Goal: Task Accomplishment & Management: Use online tool/utility

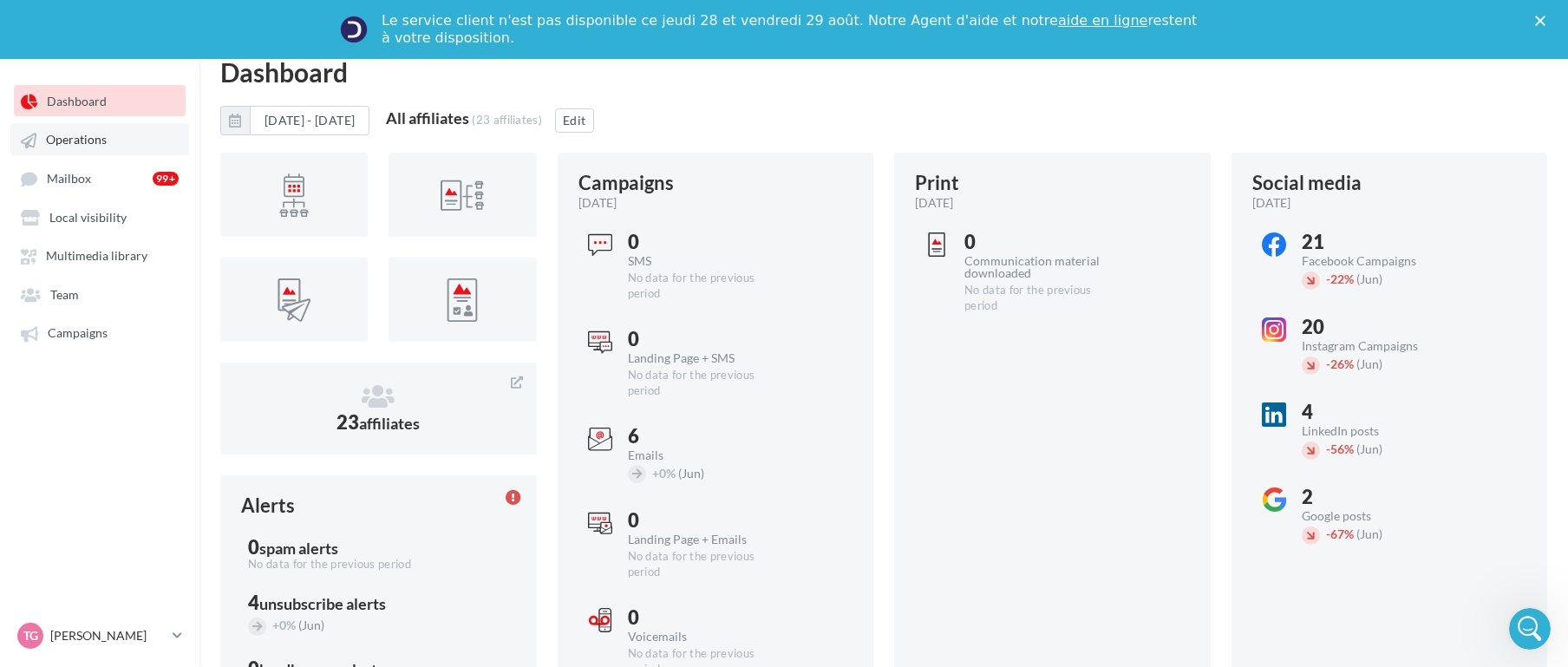
click at [70, 142] on span "Operations" at bounding box center [76, 140] width 61 height 14
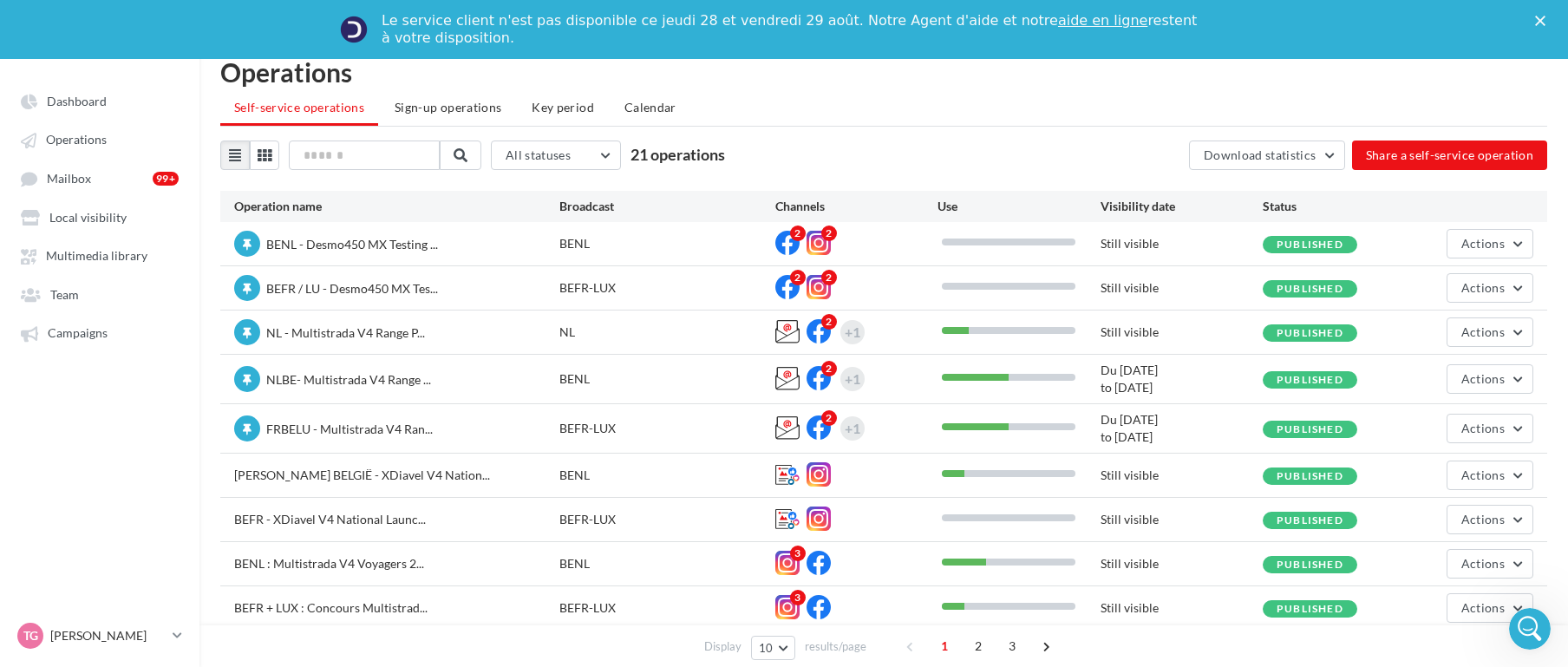
click at [349, 280] on span "BEFR / LU - Desmo450 MX Tes..." at bounding box center [352, 288] width 171 height 17
click at [747, 293] on div "BEFR-LUX" at bounding box center [668, 287] width 217 height 17
click at [385, 291] on span "BEFR / LU - Desmo450 MX Tes..." at bounding box center [352, 288] width 171 height 14
click at [1260, 287] on button "Actions" at bounding box center [1490, 288] width 87 height 30
click at [1260, 319] on button "Edit" at bounding box center [1446, 328] width 173 height 45
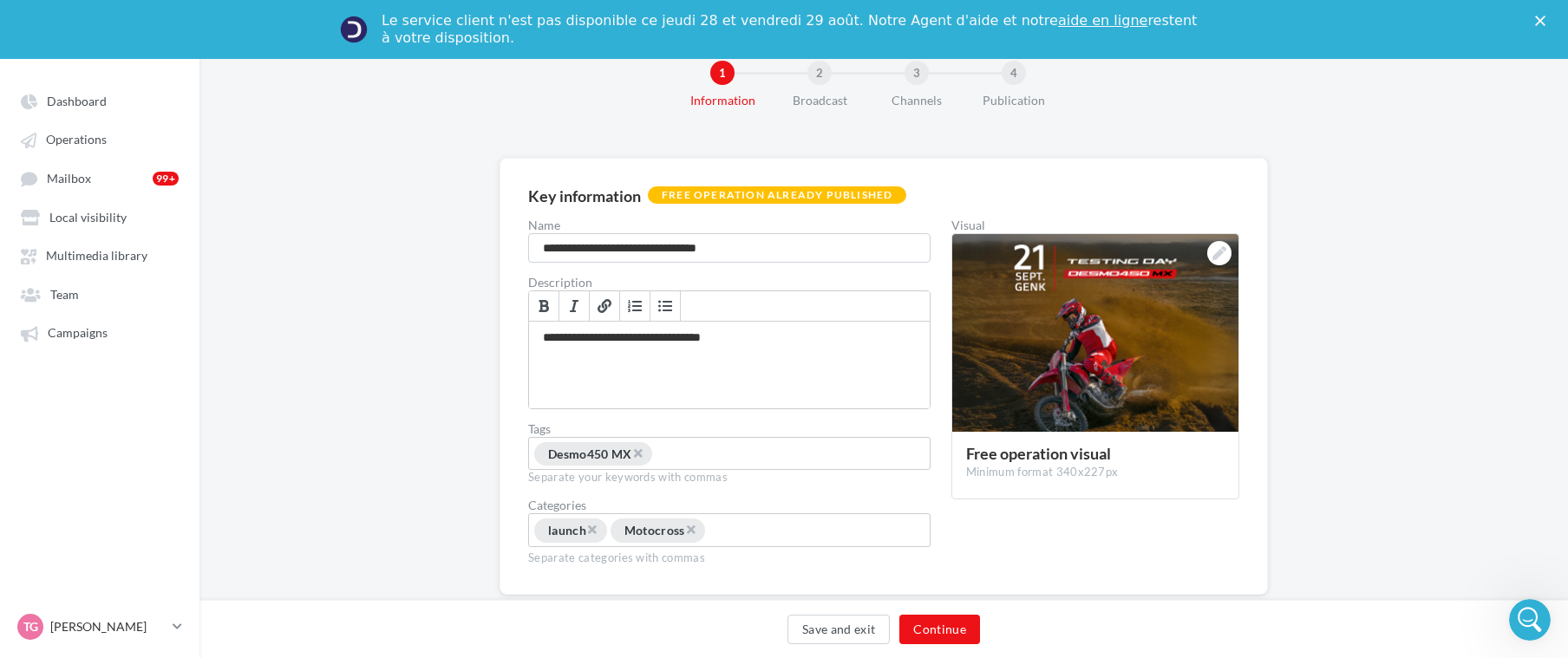
scroll to position [86, 0]
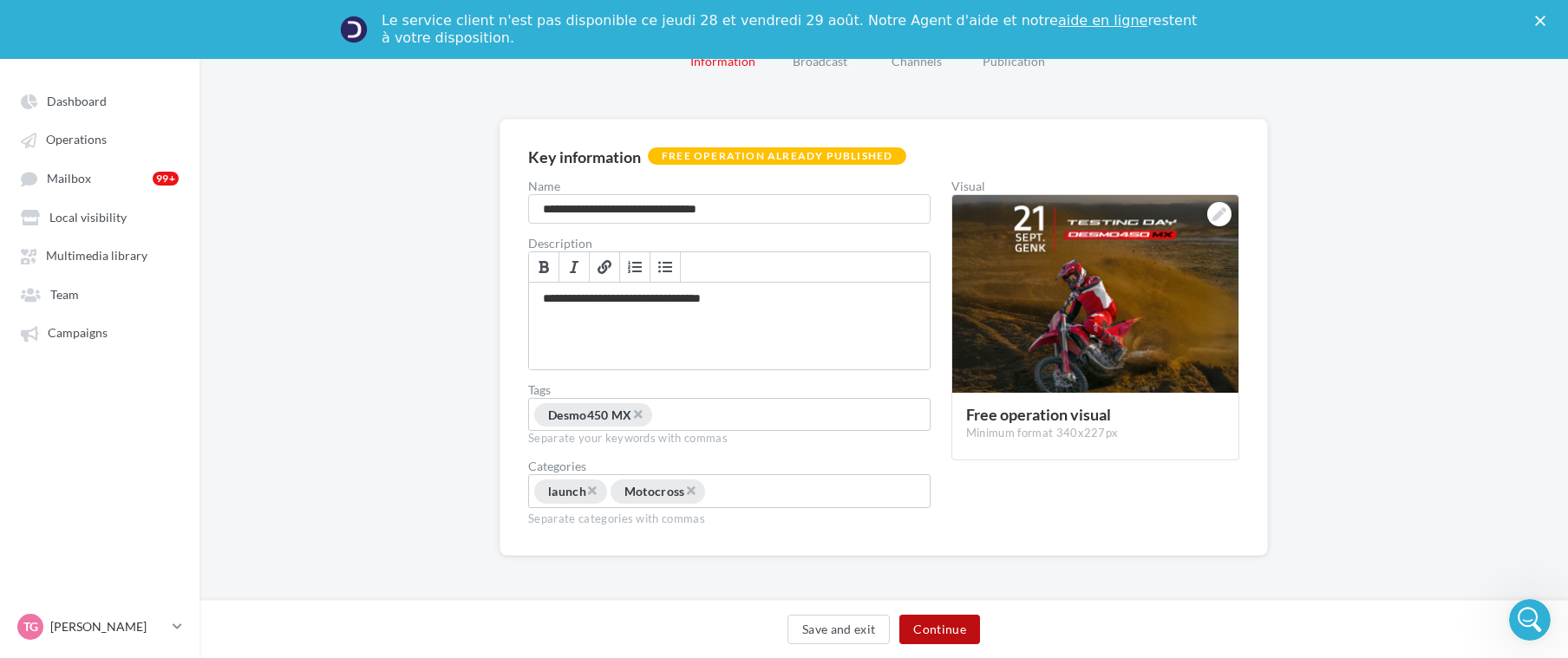
click at [949, 633] on button "Continue" at bounding box center [940, 628] width 81 height 30
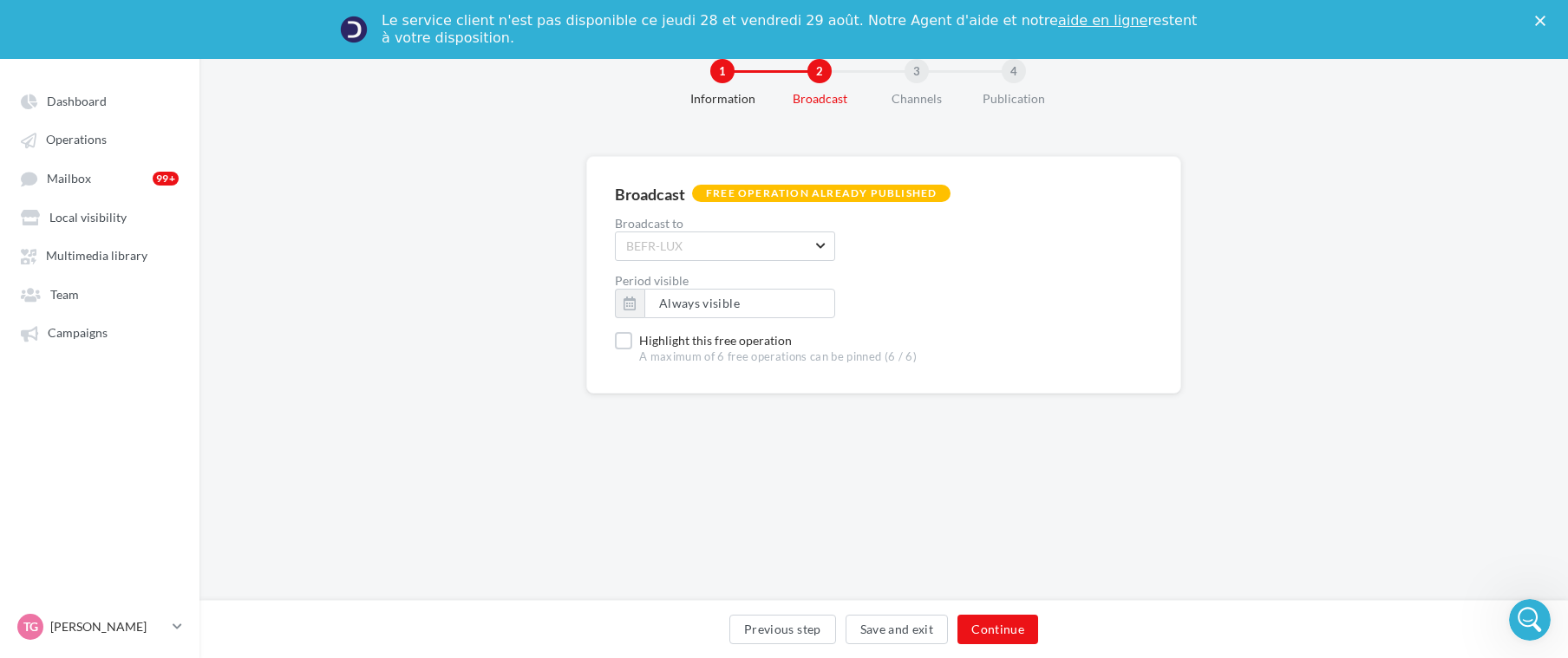
scroll to position [57, 0]
click at [996, 624] on button "Continue" at bounding box center [997, 628] width 81 height 30
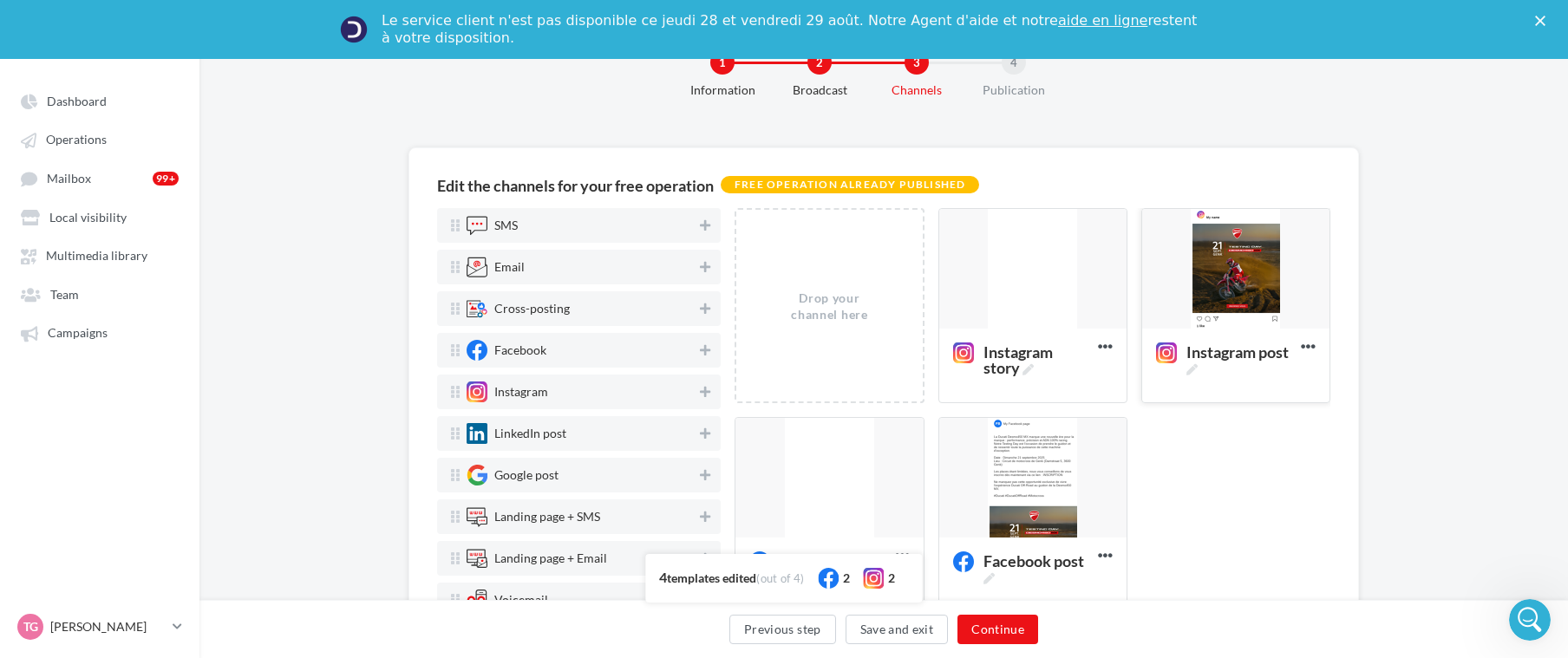
click at [1247, 273] on div at bounding box center [1235, 269] width 187 height 121
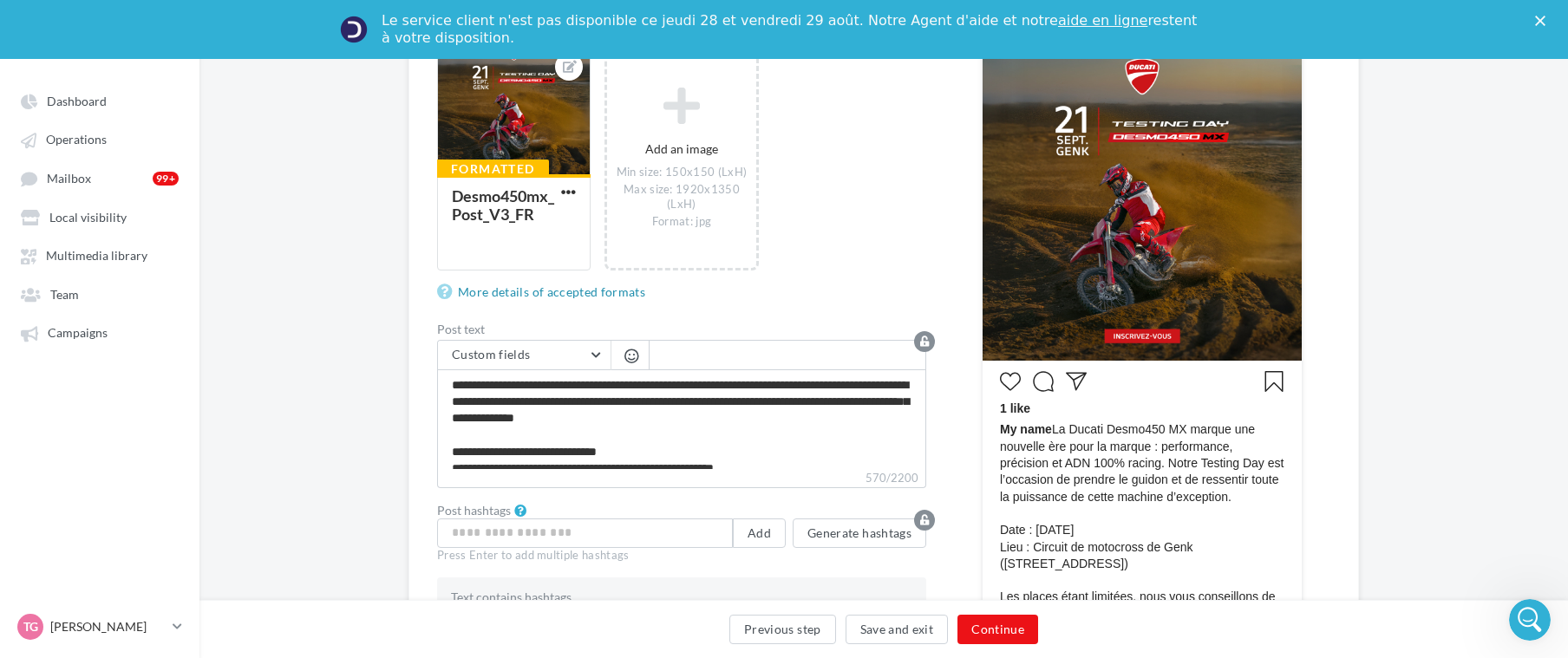
scroll to position [404, 0]
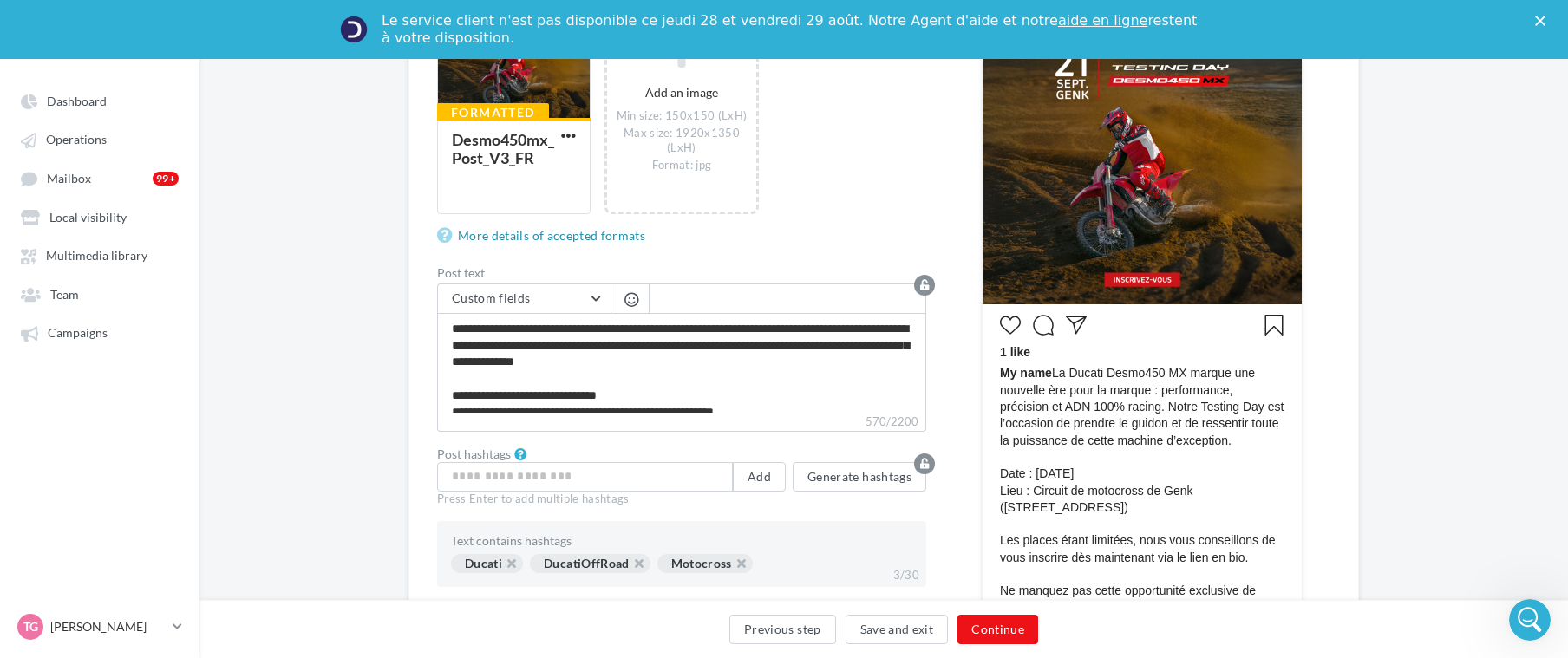
click at [1247, 438] on span "My name La Ducati Desmo450 MX marque une nouvelle ère pour la marque : performa…" at bounding box center [1142, 515] width 284 height 301
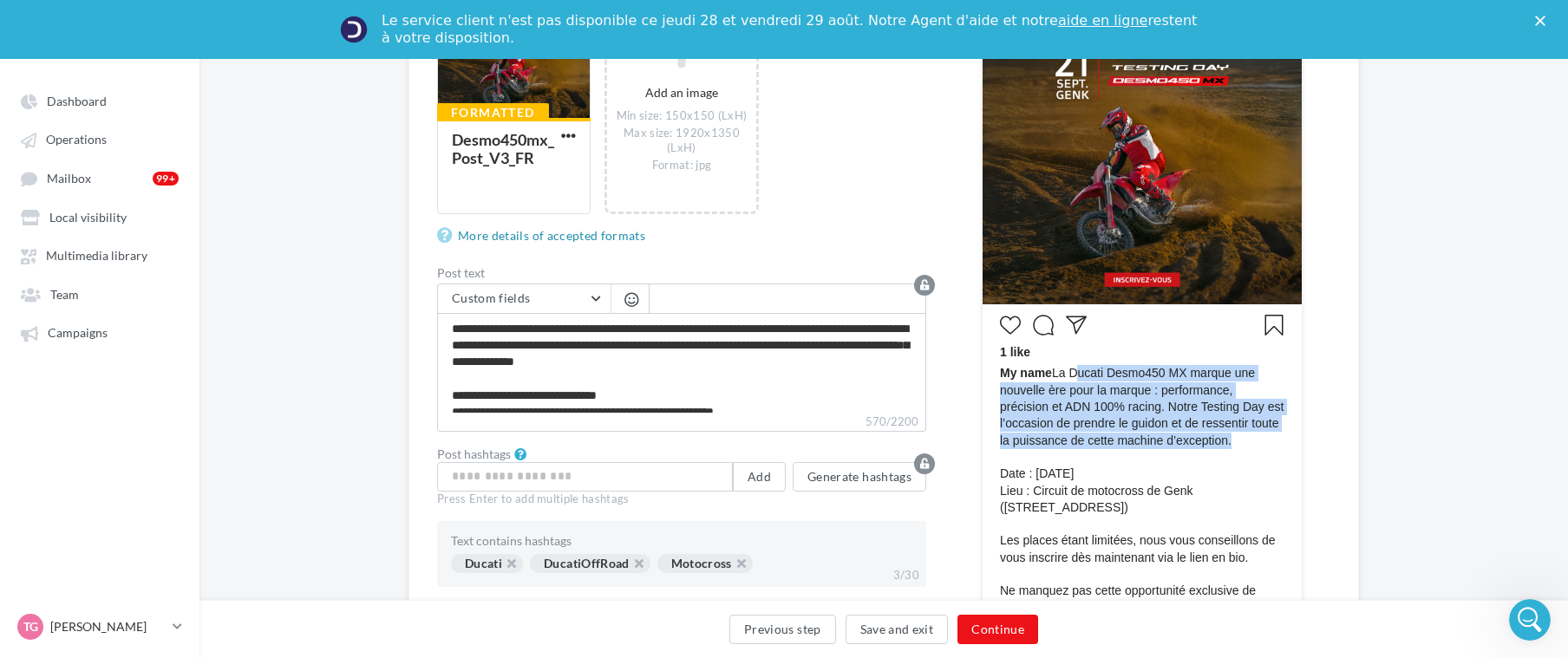
drag, startPoint x: 1224, startPoint y: 443, endPoint x: 1068, endPoint y: 377, distance: 169.4
click at [1068, 377] on span "My name La Ducati Desmo450 MX marque une nouvelle ère pour la marque : performa…" at bounding box center [1142, 515] width 284 height 301
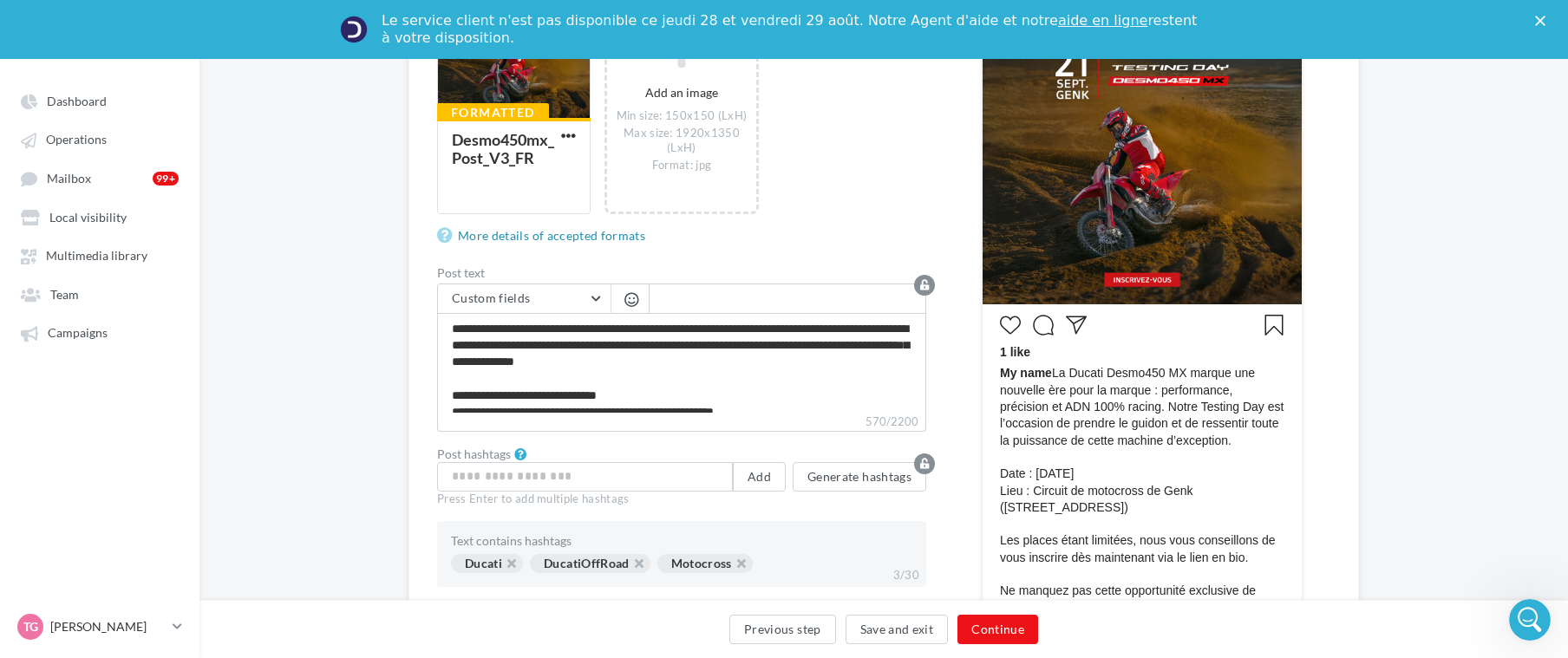
drag, startPoint x: 1068, startPoint y: 377, endPoint x: 1056, endPoint y: 374, distance: 12.4
click at [1056, 374] on span "My name La Ducati Desmo450 MX marque une nouvelle ère pour la marque : performa…" at bounding box center [1142, 515] width 284 height 301
drag, startPoint x: 1054, startPoint y: 374, endPoint x: 1230, endPoint y: 444, distance: 189.4
click at [1230, 444] on span "My name La Ducati Desmo450 MX marque une nouvelle ère pour la marque : performa…" at bounding box center [1142, 515] width 284 height 301
copy span "La Ducati Desmo450 MX marque une nouvelle ère pour la marque : performance, pré…"
